Goal: Book appointment/travel/reservation

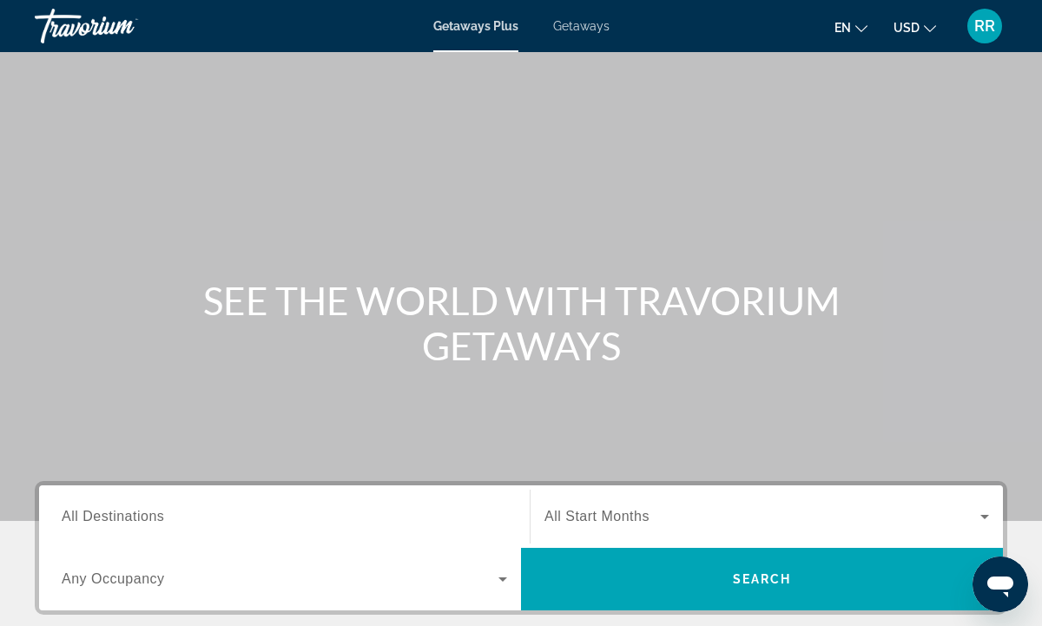
click at [149, 517] on span "All Destinations" at bounding box center [113, 516] width 102 height 15
click at [149, 517] on input "Destination All Destinations" at bounding box center [284, 517] width 445 height 21
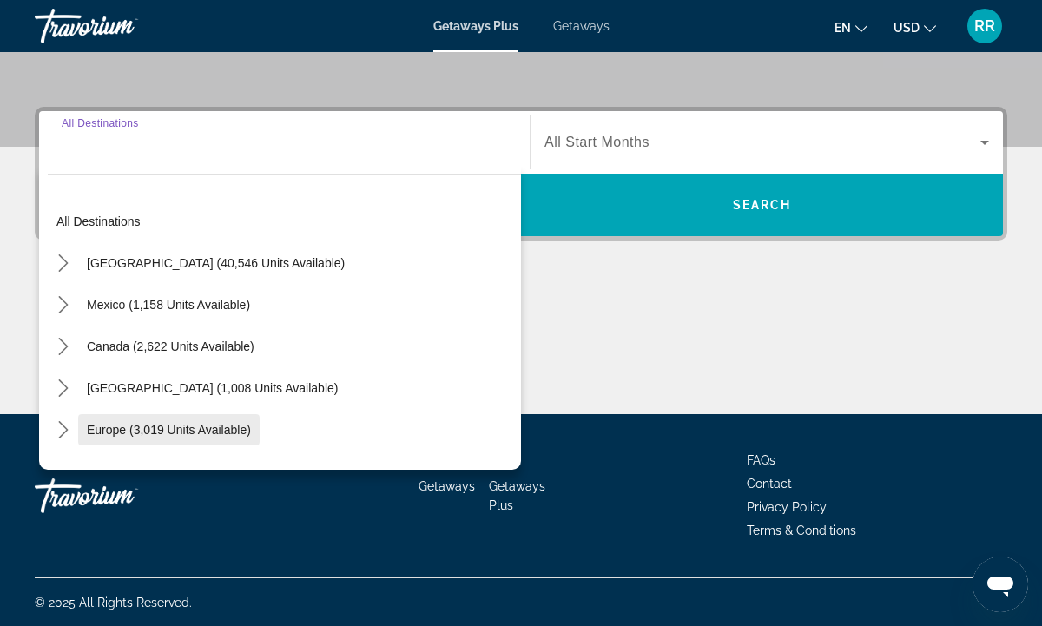
scroll to position [375, 0]
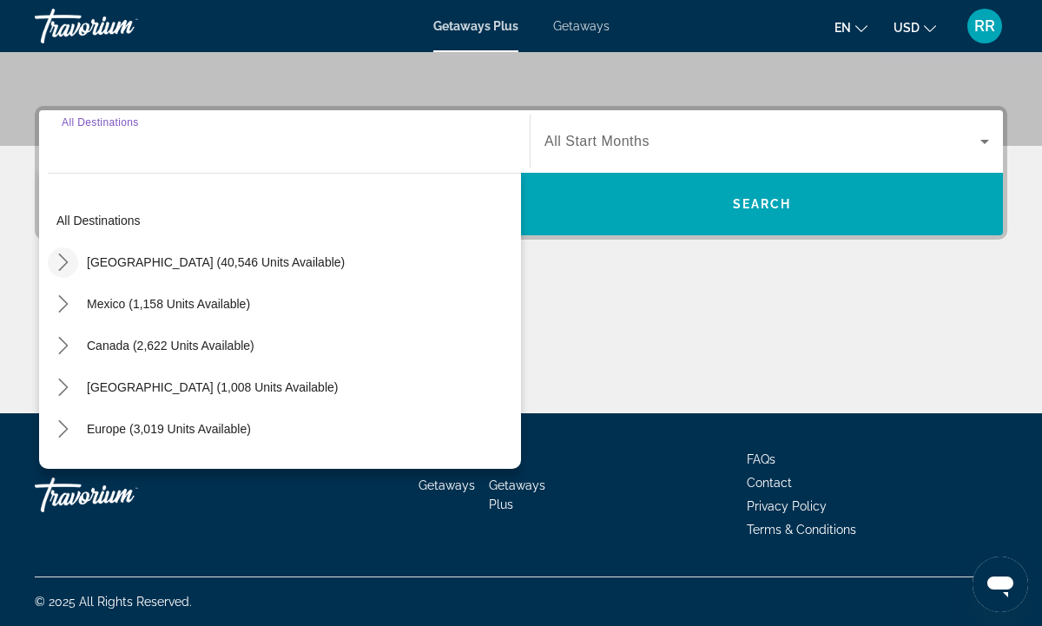
click at [66, 262] on icon "Toggle United States (40,546 units available) submenu" at bounding box center [63, 261] width 10 height 17
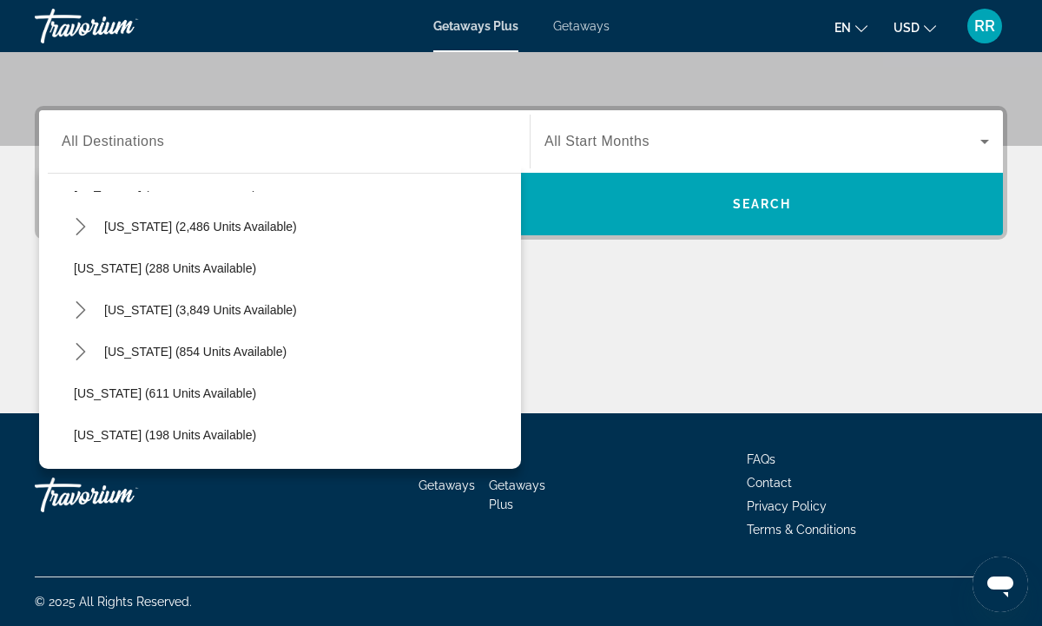
scroll to position [889, 0]
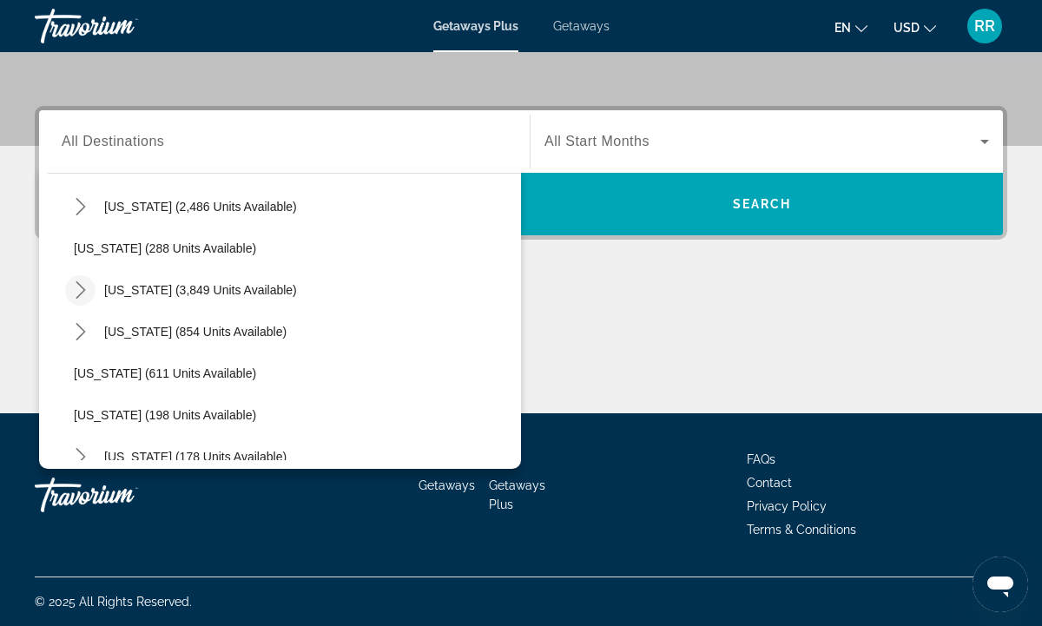
click at [82, 287] on icon "Toggle Nevada (3,849 units available) submenu" at bounding box center [81, 289] width 10 height 17
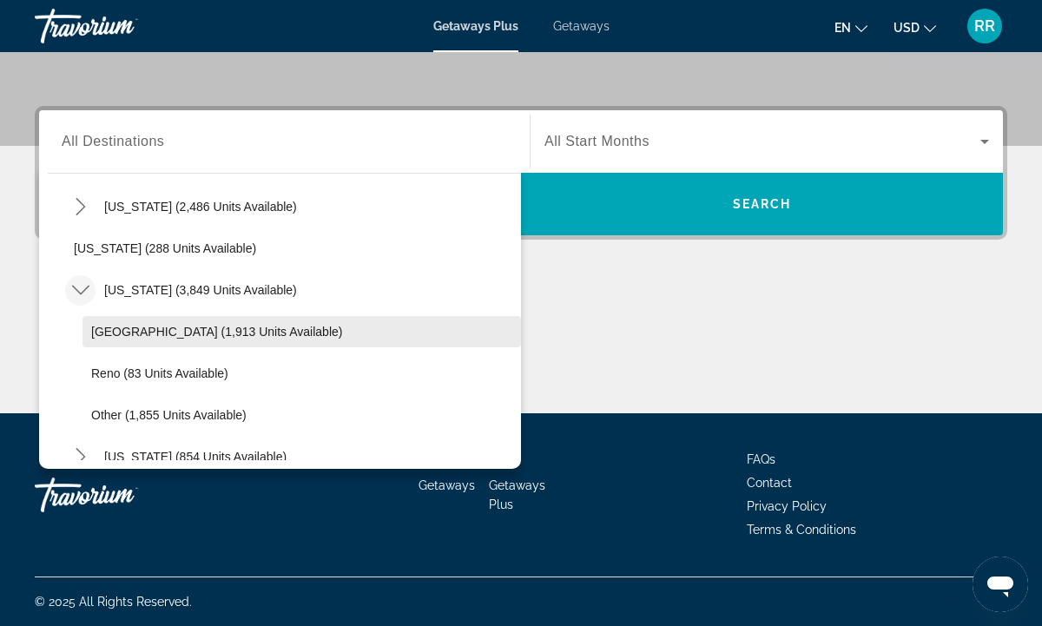
click at [117, 330] on span "[GEOGRAPHIC_DATA] (1,913 units available)" at bounding box center [216, 332] width 251 height 14
type input "**********"
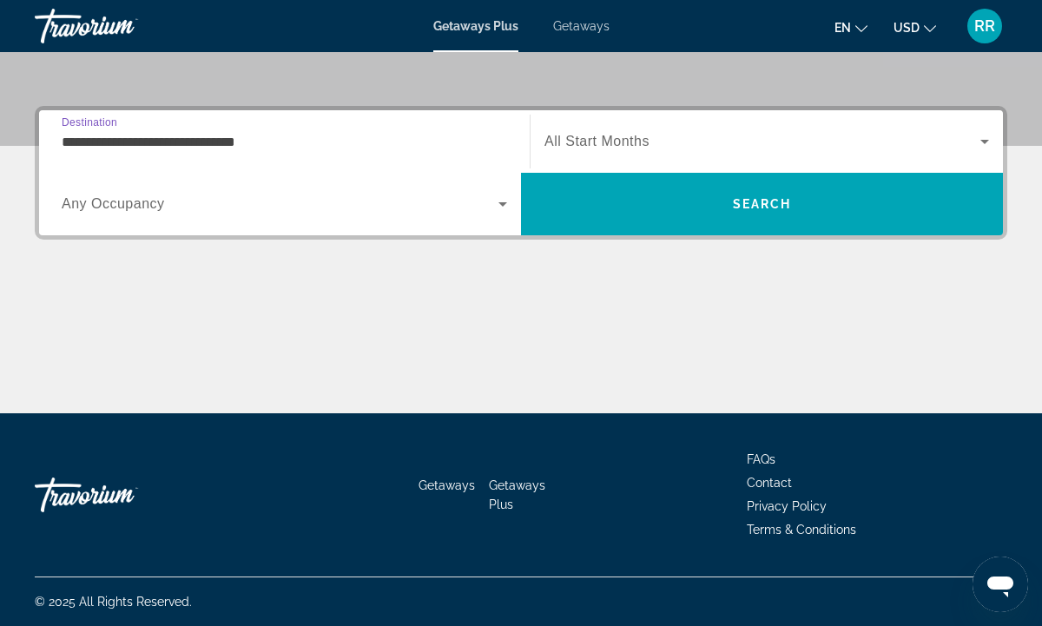
click at [503, 203] on icon "Search widget" at bounding box center [502, 204] width 9 height 4
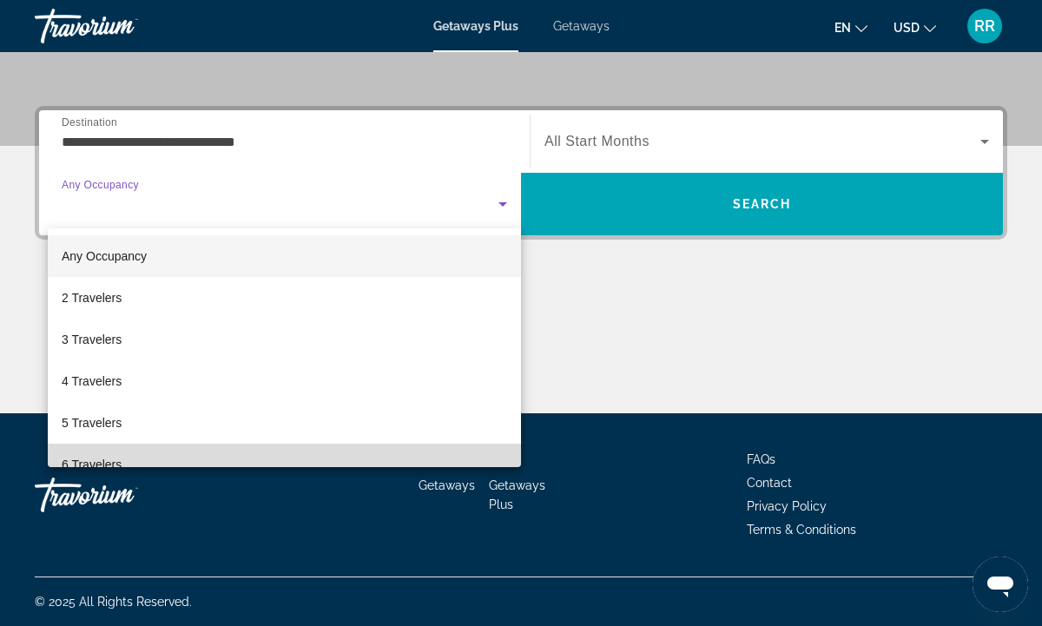
click at [179, 457] on mat-option "6 Travelers" at bounding box center [284, 465] width 473 height 42
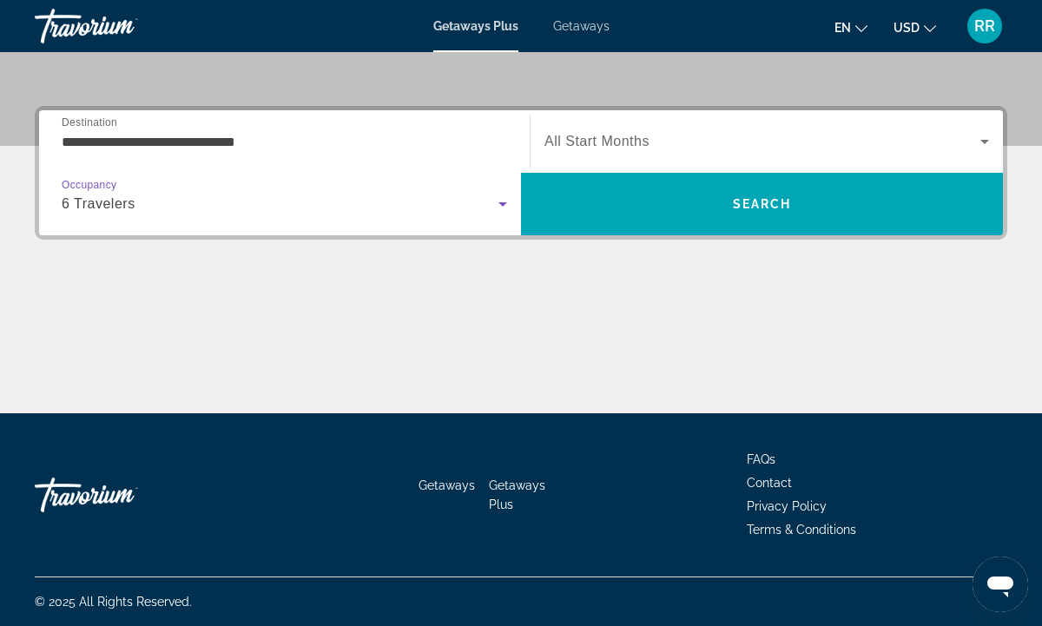
click at [983, 141] on icon "Search widget" at bounding box center [984, 142] width 9 height 4
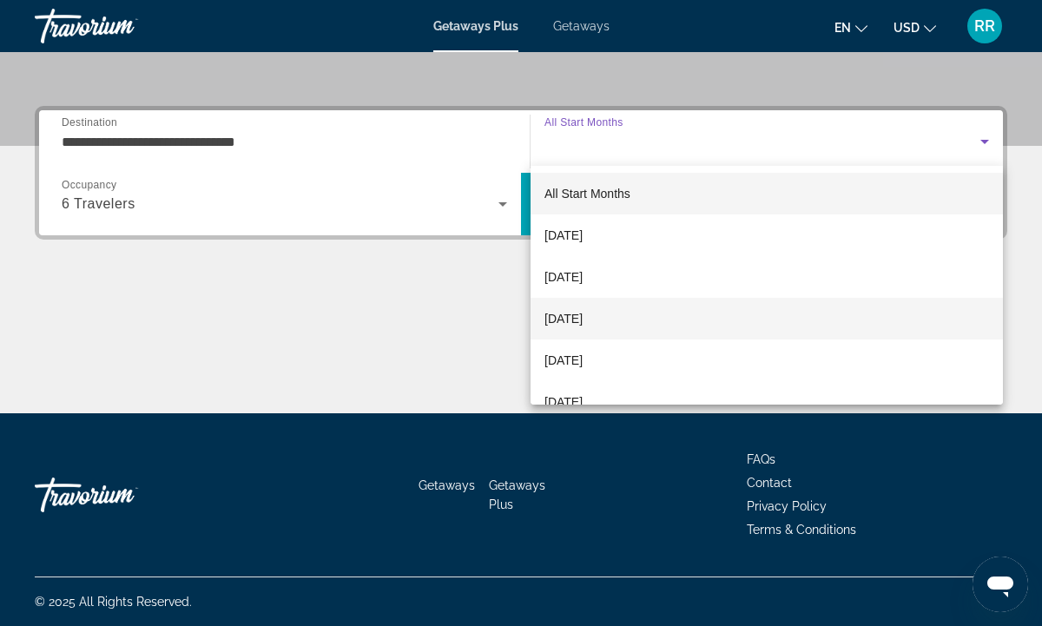
click at [698, 308] on mat-option "[DATE]" at bounding box center [766, 319] width 472 height 42
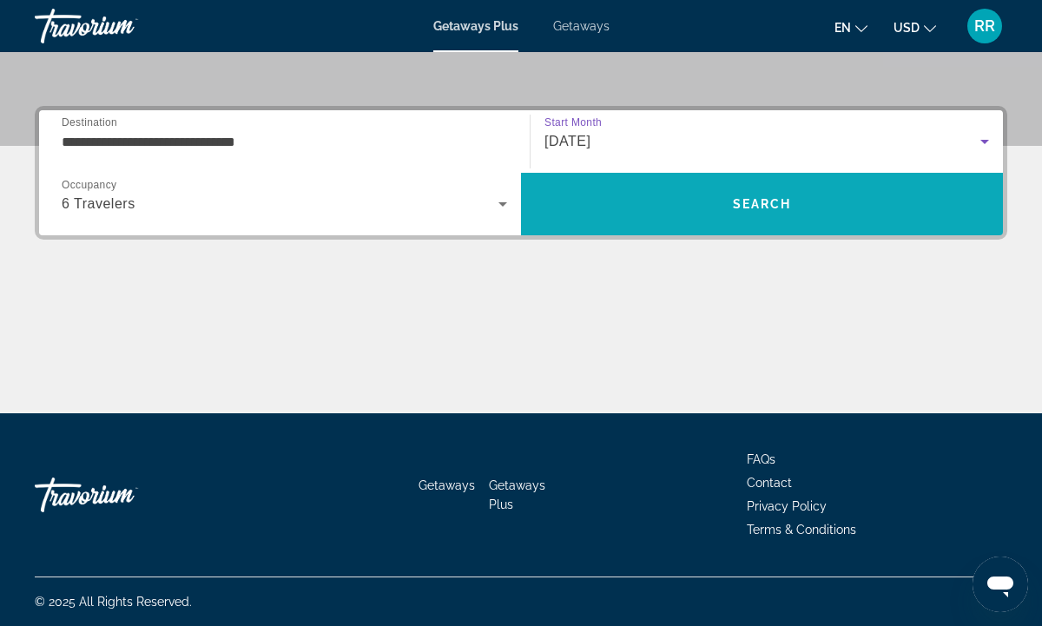
click at [852, 208] on span "Search" at bounding box center [762, 204] width 482 height 42
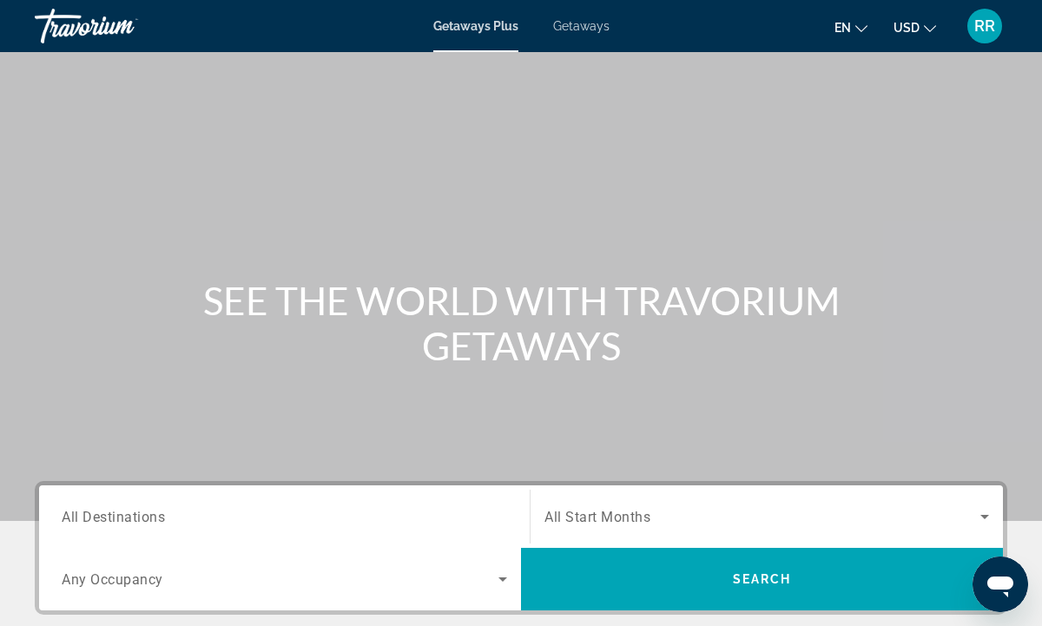
click at [573, 26] on span "Getaways" at bounding box center [581, 26] width 56 height 14
click at [158, 517] on span "All Destinations" at bounding box center [113, 516] width 103 height 16
click at [158, 517] on input "Destination All Destinations" at bounding box center [284, 517] width 445 height 21
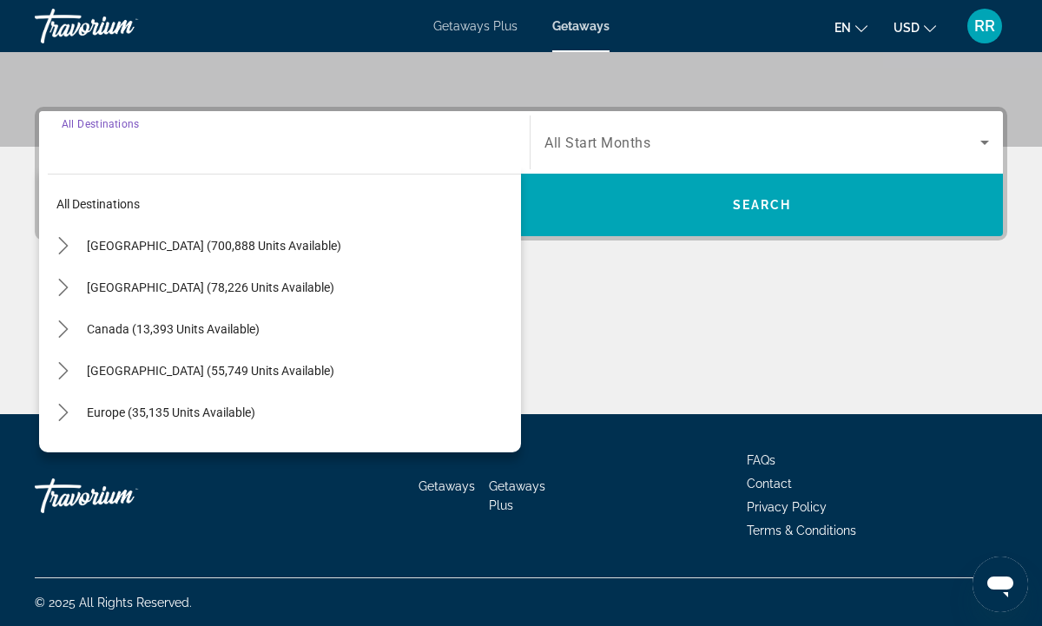
scroll to position [375, 0]
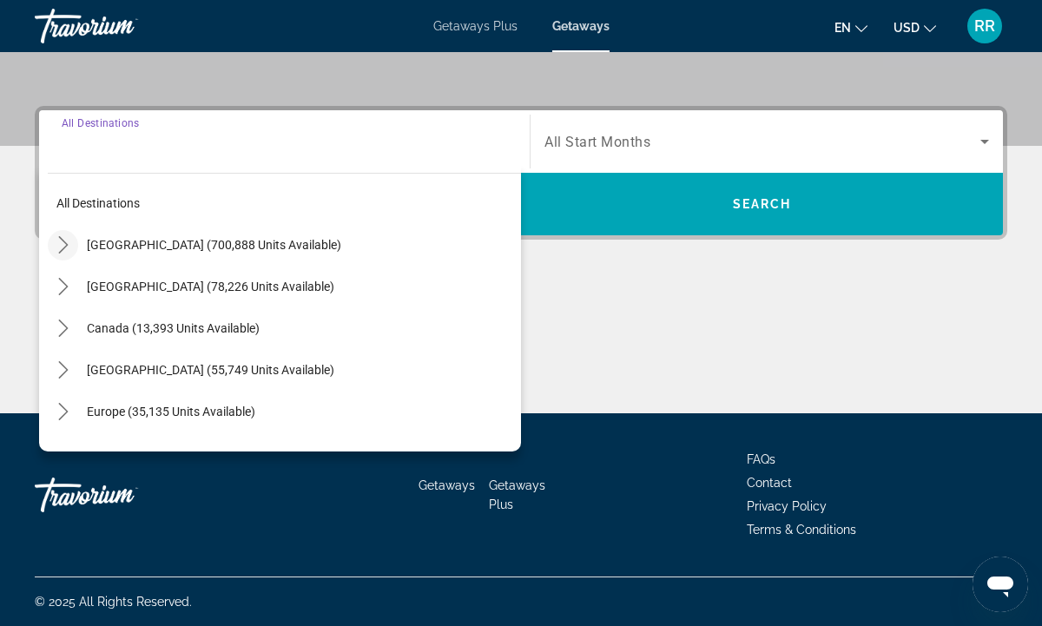
click at [64, 251] on icon "Toggle United States (700,888 units available) submenu" at bounding box center [63, 244] width 17 height 17
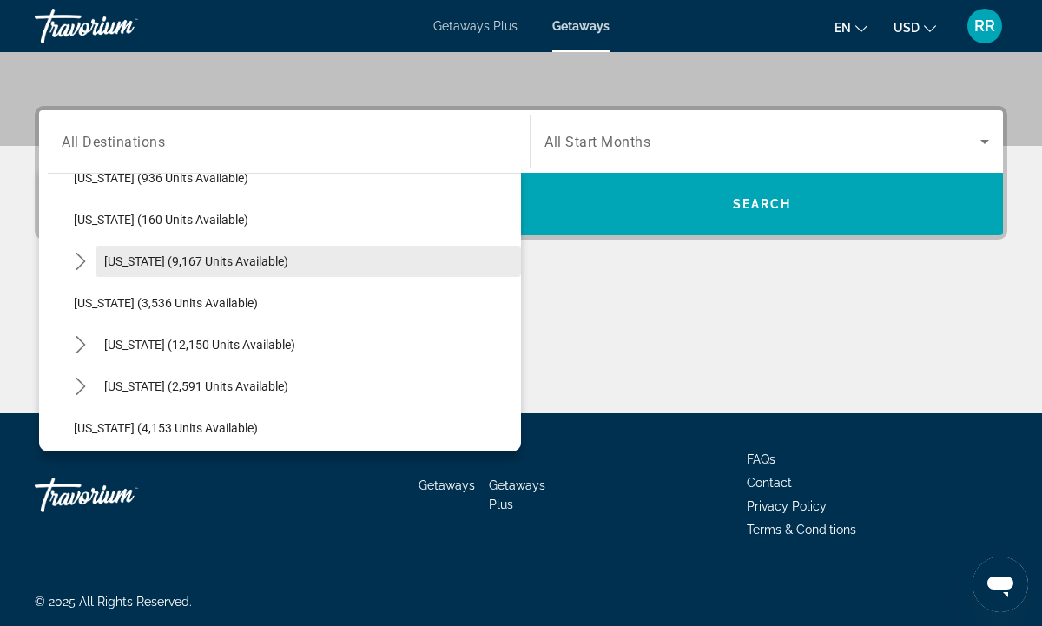
scroll to position [903, 0]
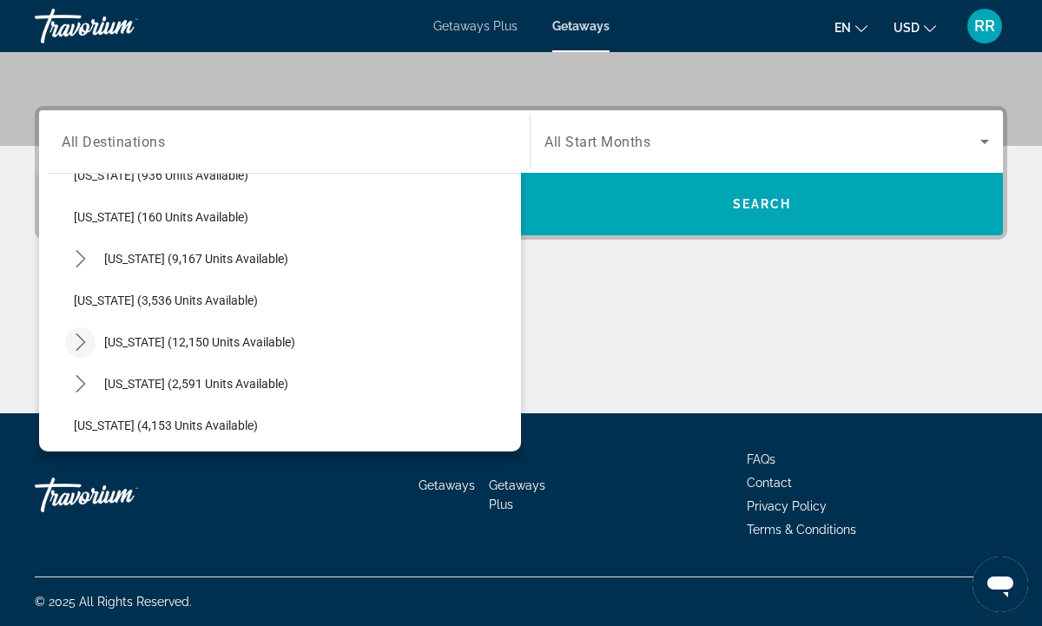
click at [83, 339] on icon "Toggle Nevada (12,150 units available) submenu" at bounding box center [80, 341] width 17 height 17
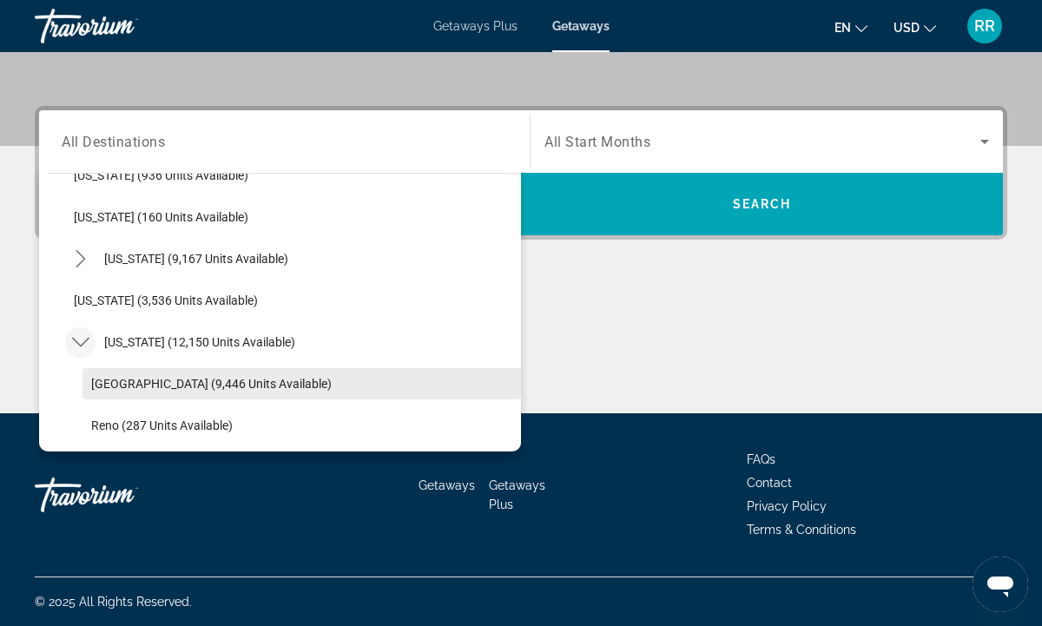
click at [141, 379] on span "[GEOGRAPHIC_DATA] (9,446 units available)" at bounding box center [211, 384] width 240 height 14
type input "**********"
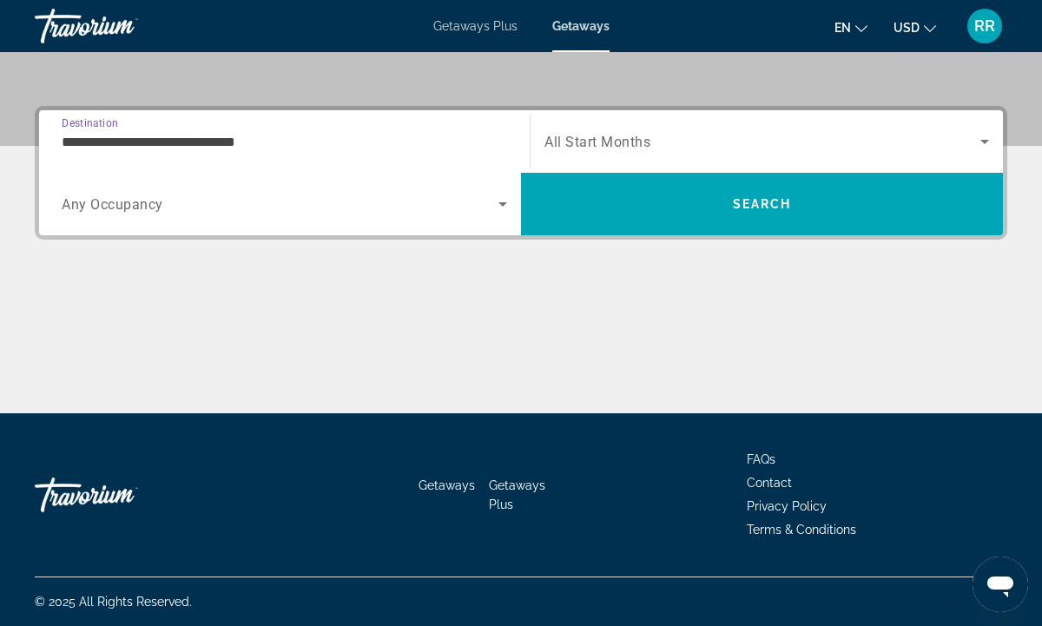
click at [502, 204] on icon "Search widget" at bounding box center [502, 204] width 9 height 4
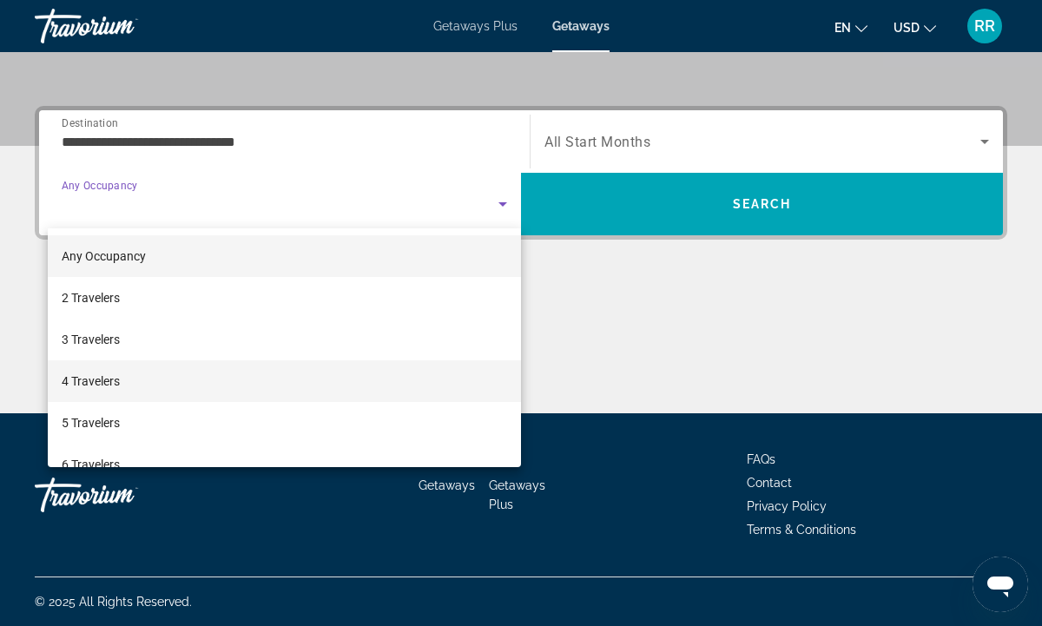
click at [227, 372] on mat-option "4 Travelers" at bounding box center [284, 381] width 473 height 42
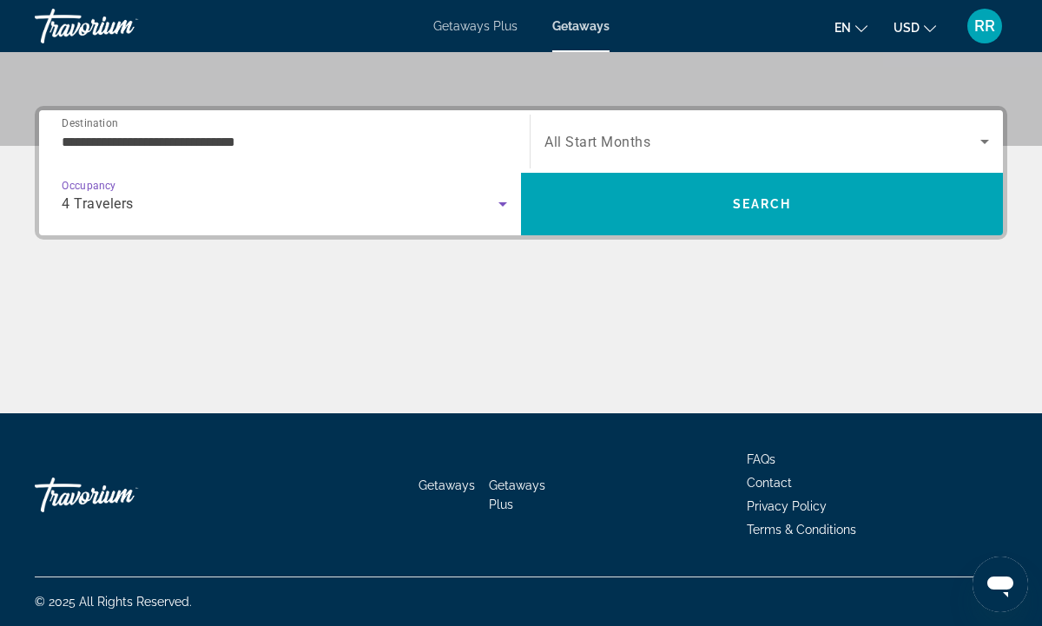
click at [988, 140] on icon "Search widget" at bounding box center [984, 141] width 21 height 21
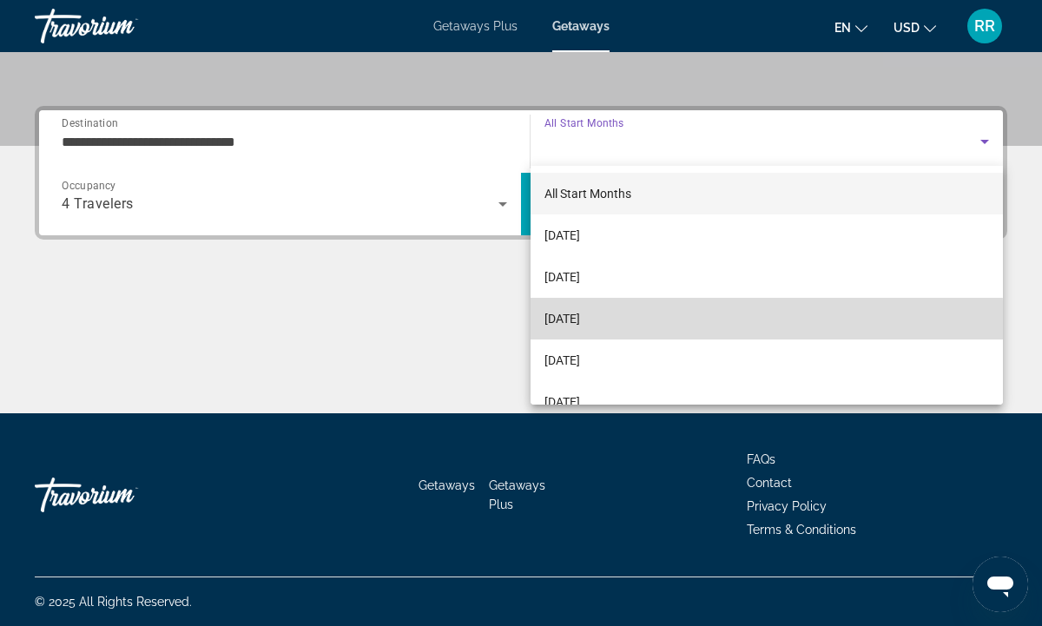
click at [678, 323] on mat-option "[DATE]" at bounding box center [766, 319] width 472 height 42
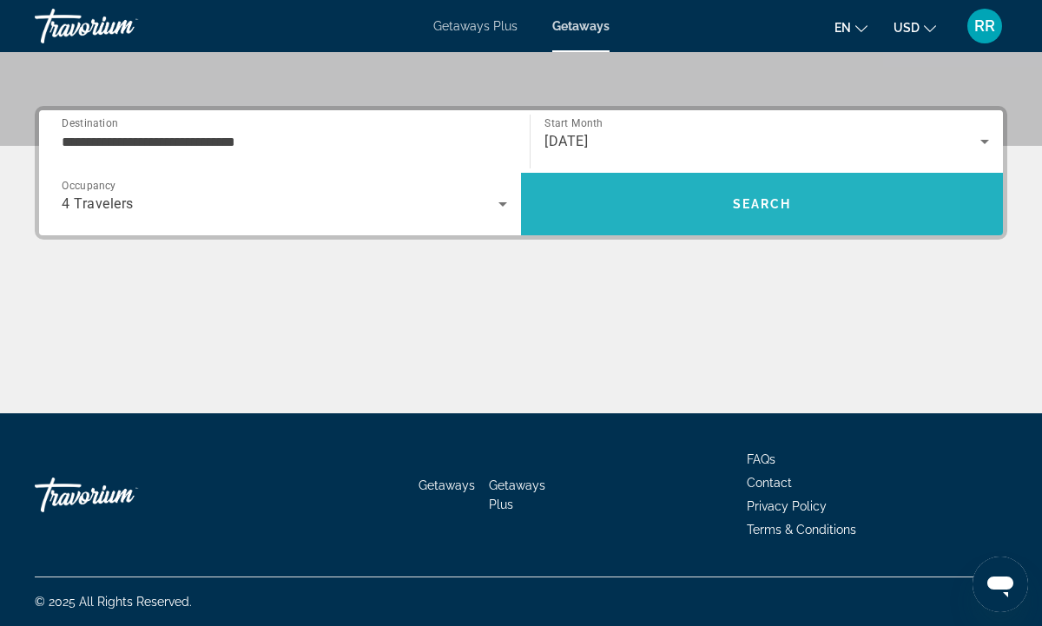
click at [850, 215] on span "Search" at bounding box center [762, 204] width 482 height 42
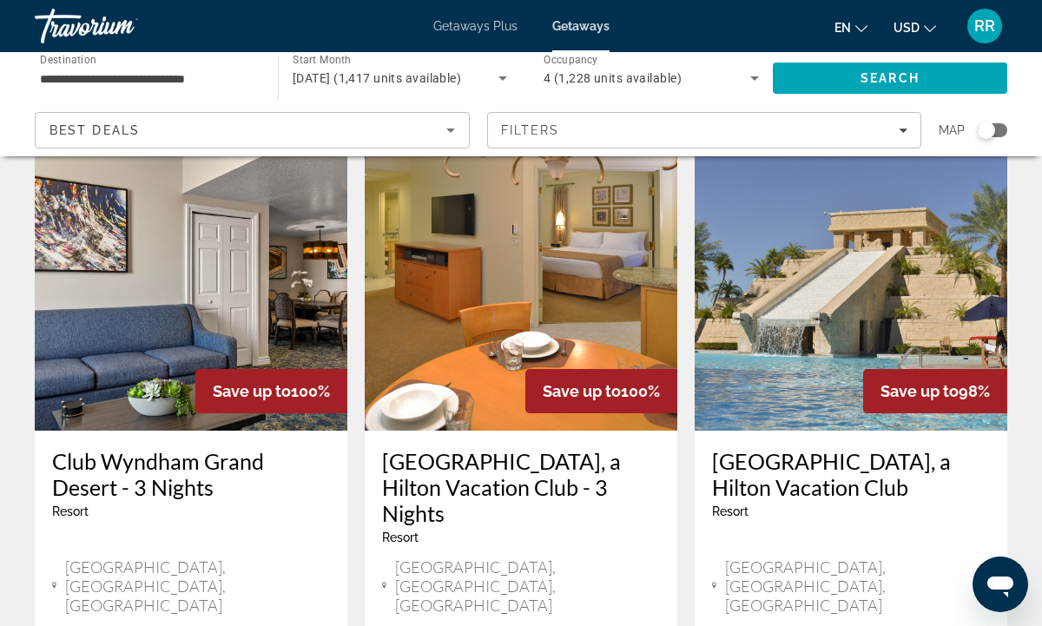
scroll to position [2134, 0]
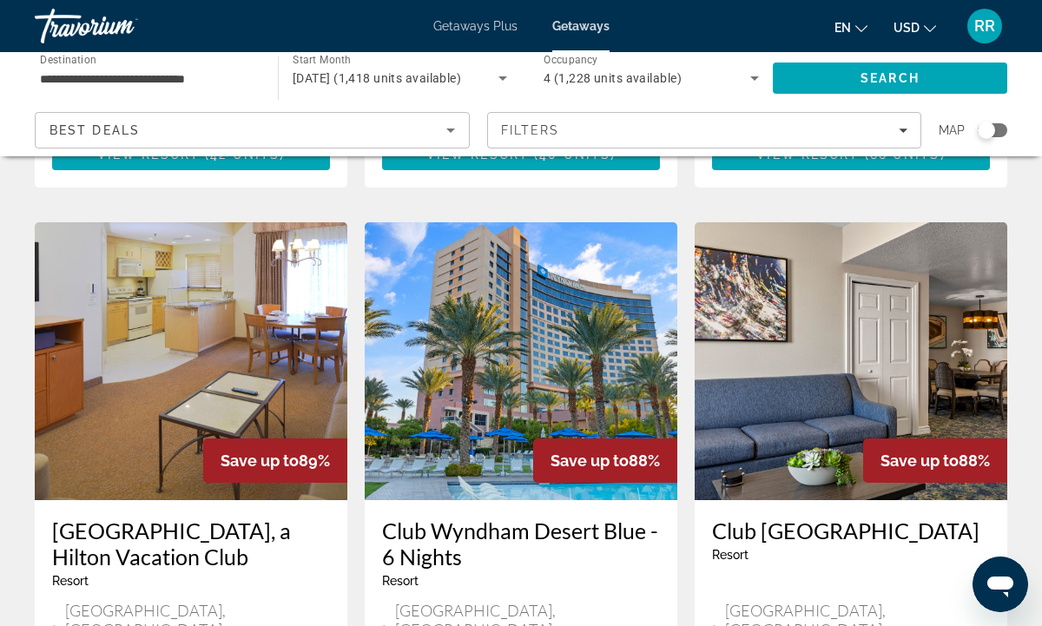
scroll to position [2030, 0]
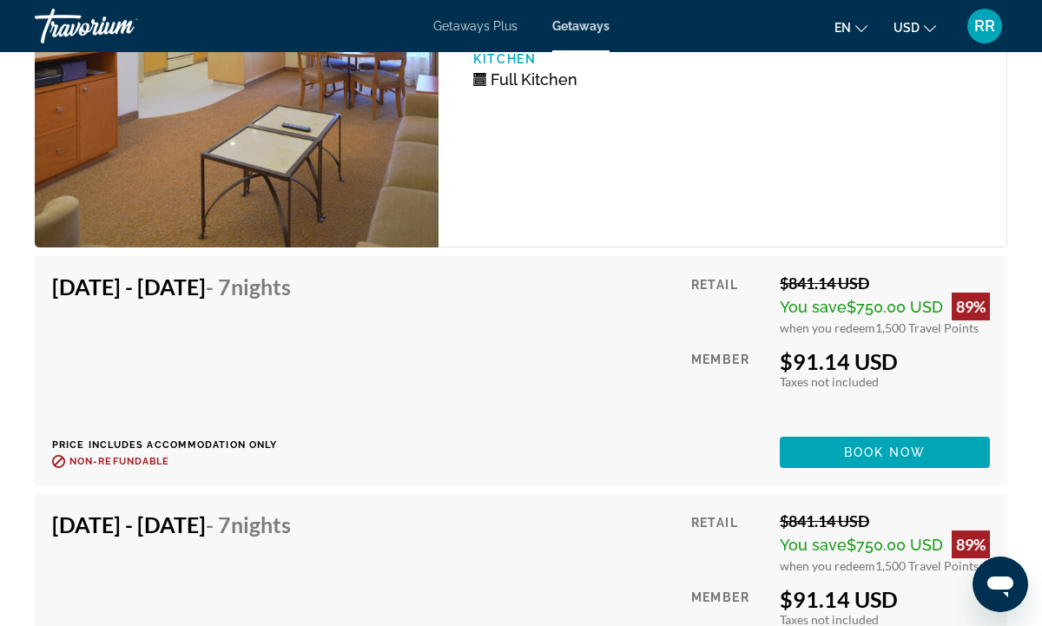
scroll to position [3565, 0]
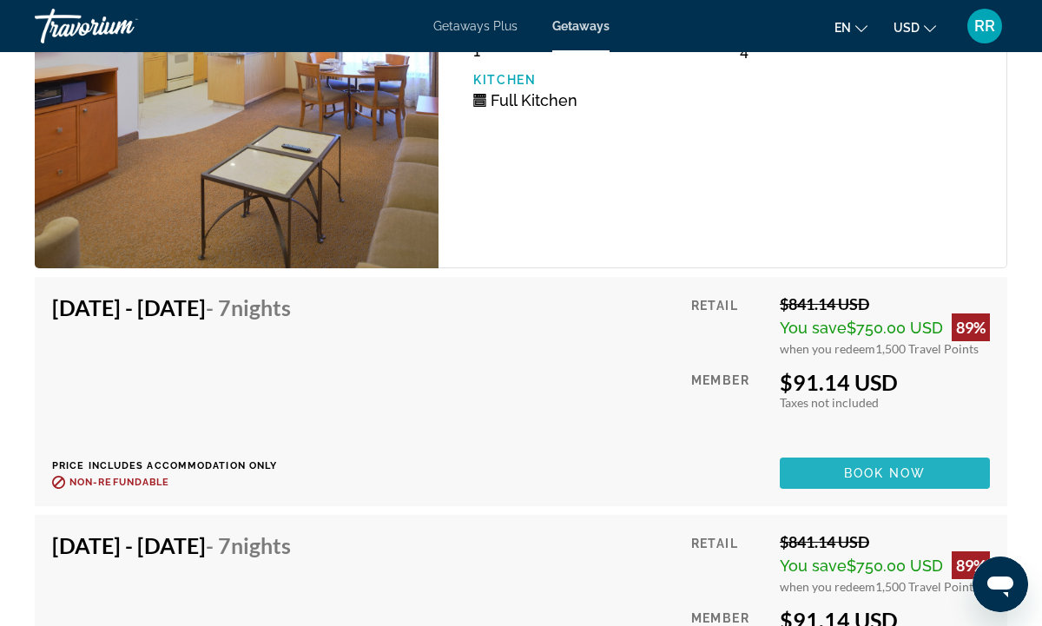
click at [882, 470] on span "Book now" at bounding box center [885, 473] width 82 height 14
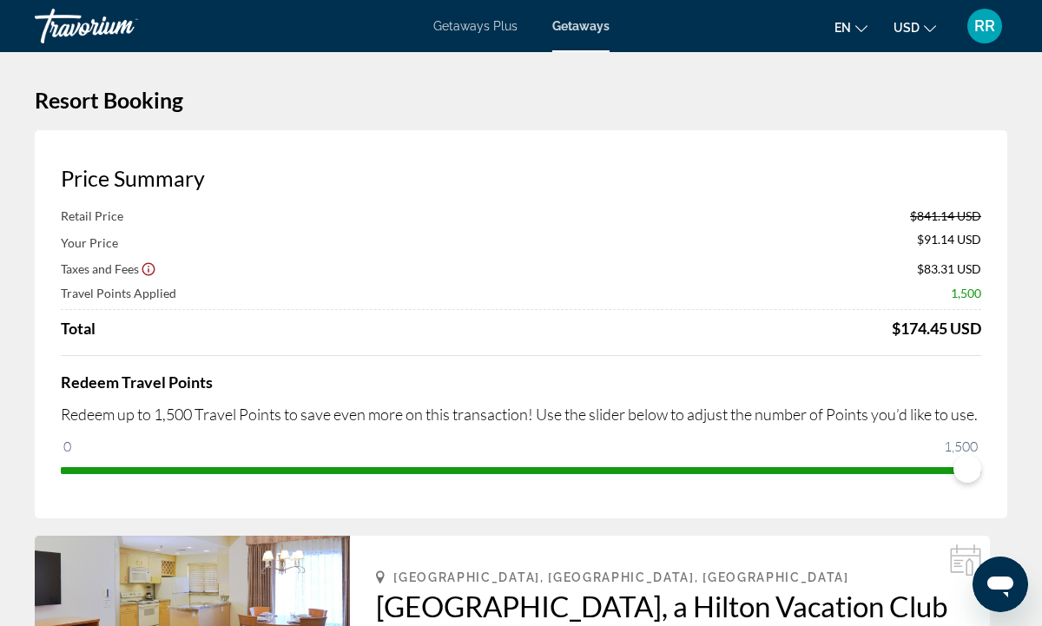
click at [150, 269] on icon "Show Taxes and Fees disclaimer" at bounding box center [149, 269] width 16 height 16
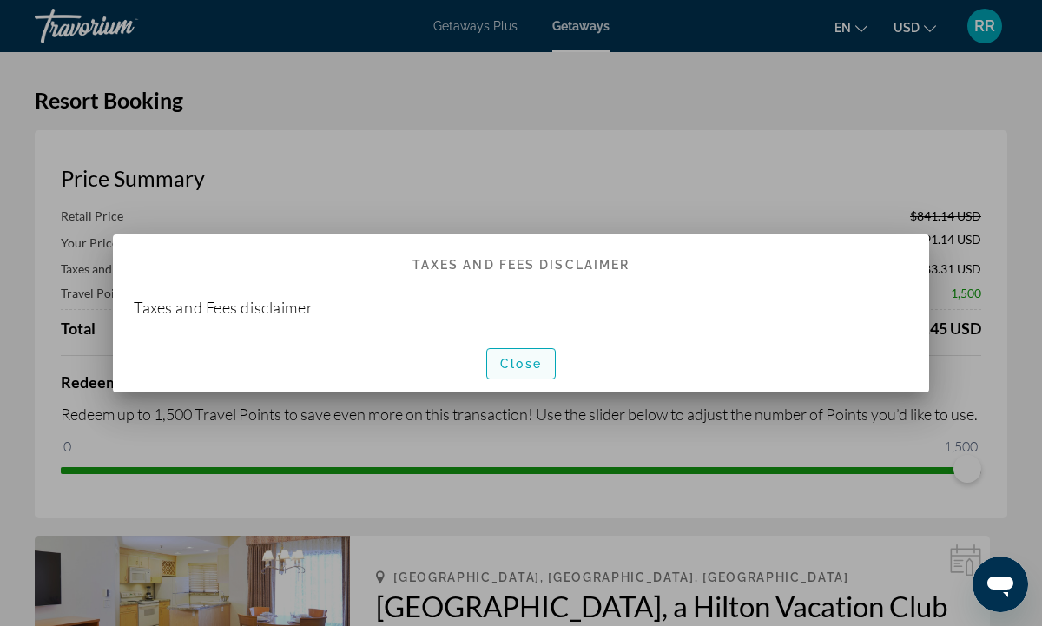
click at [515, 360] on span "Close" at bounding box center [521, 364] width 42 height 14
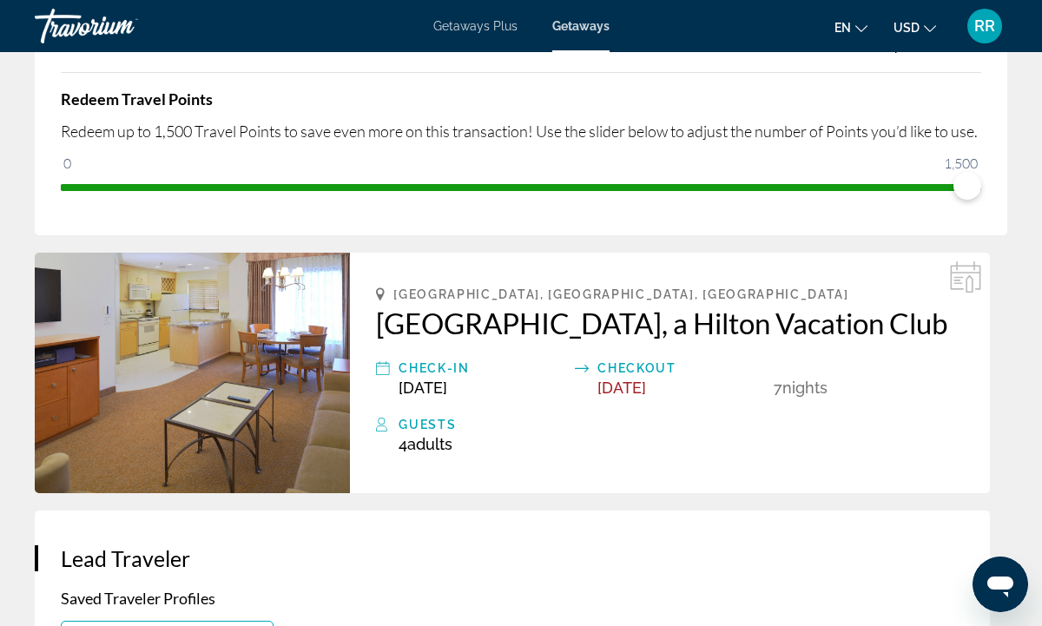
scroll to position [282, 0]
